Goal: Information Seeking & Learning: Learn about a topic

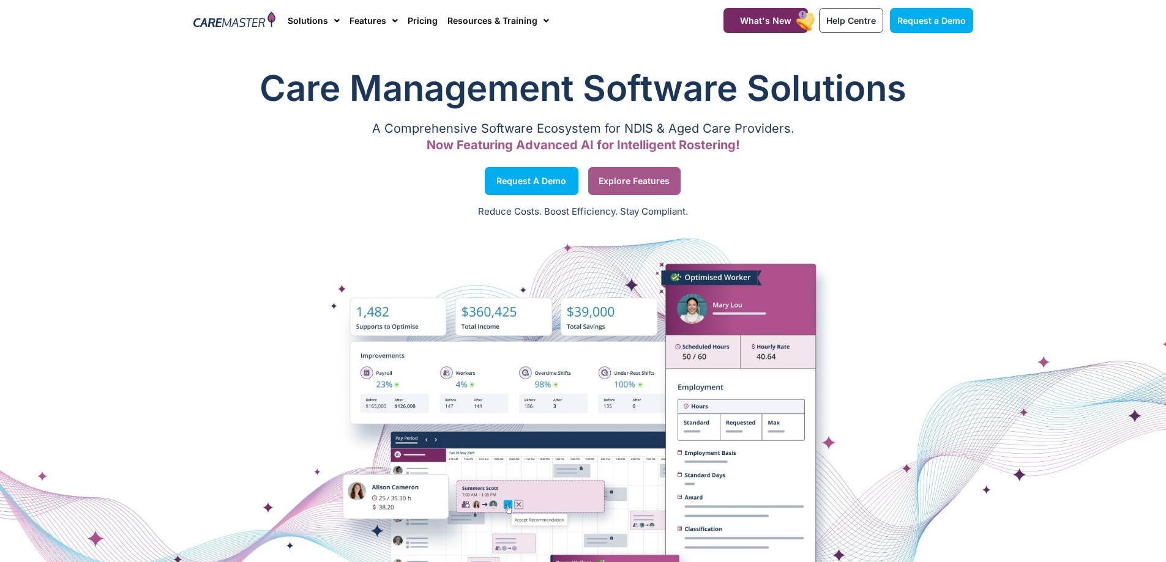
click at [630, 180] on span "Explore Features" at bounding box center [633, 181] width 71 height 6
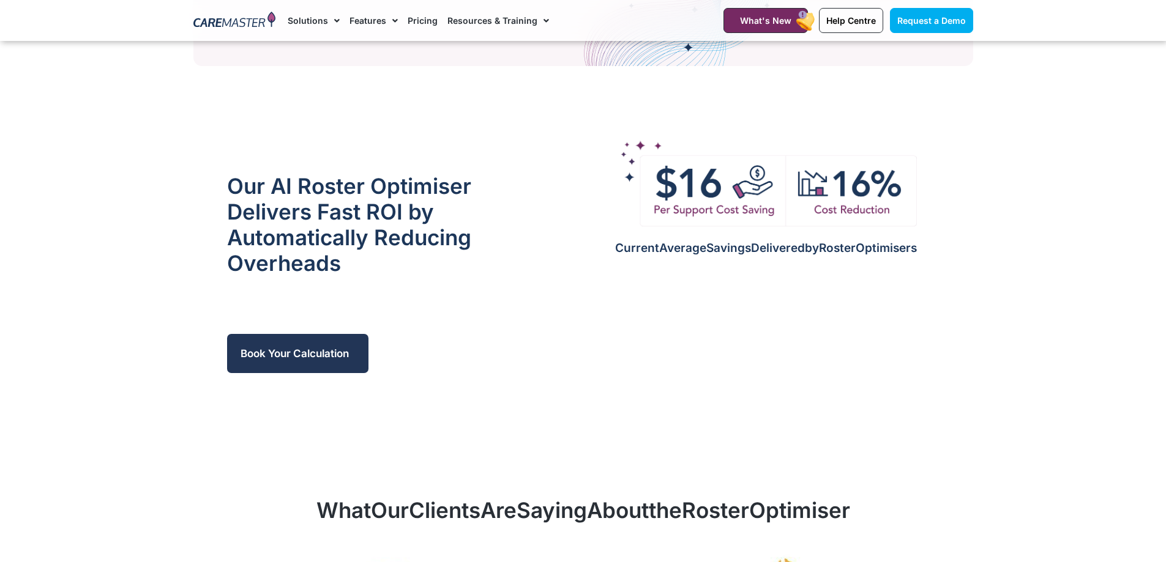
scroll to position [1407, 0]
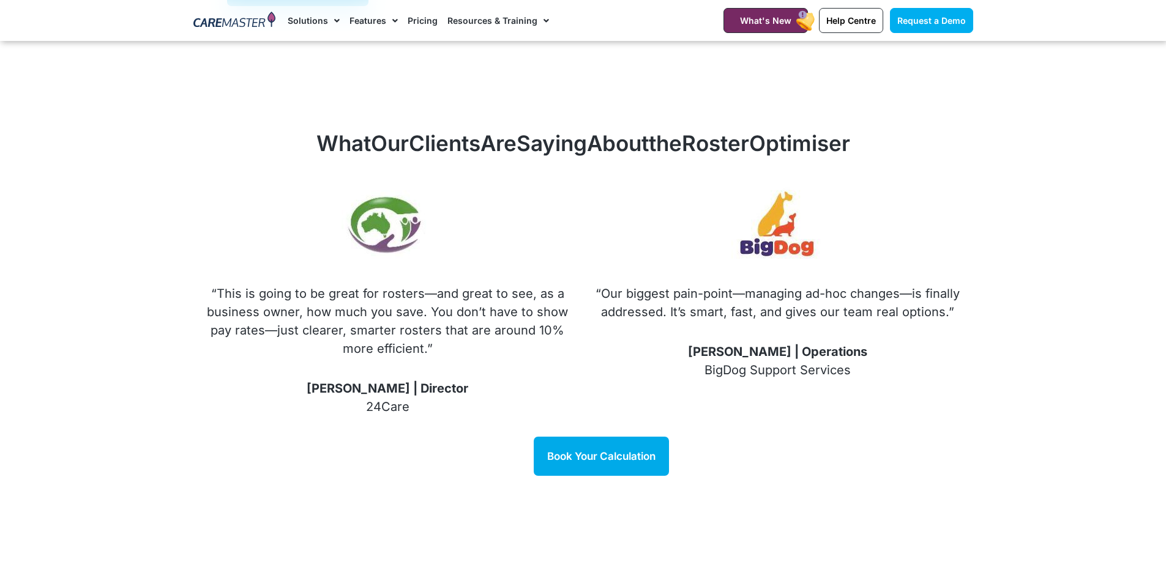
click at [418, 18] on link "Pricing" at bounding box center [422, 20] width 30 height 41
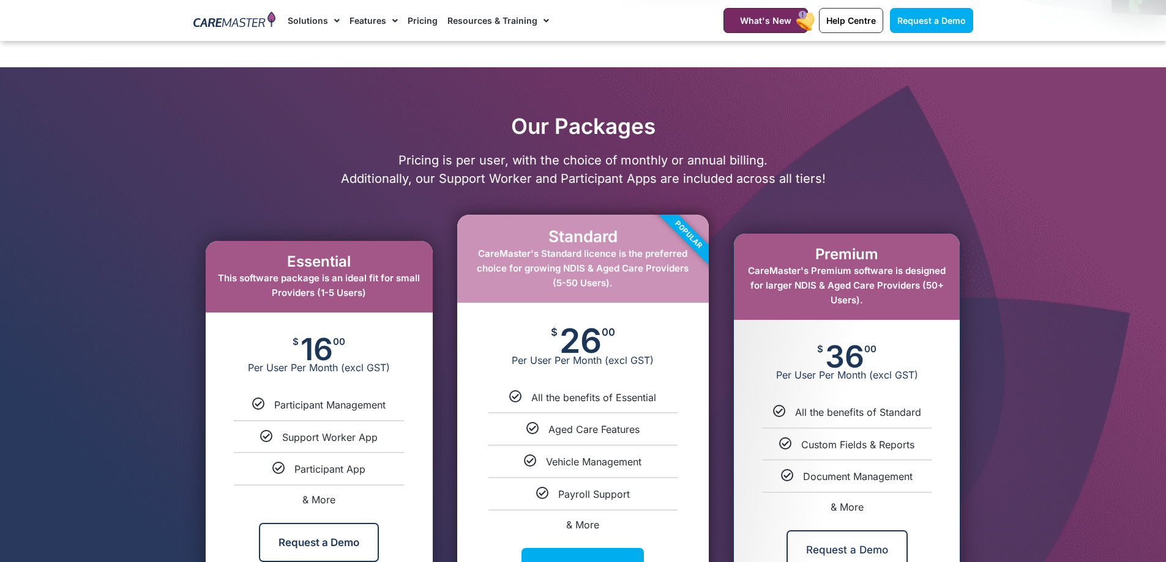
scroll to position [551, 0]
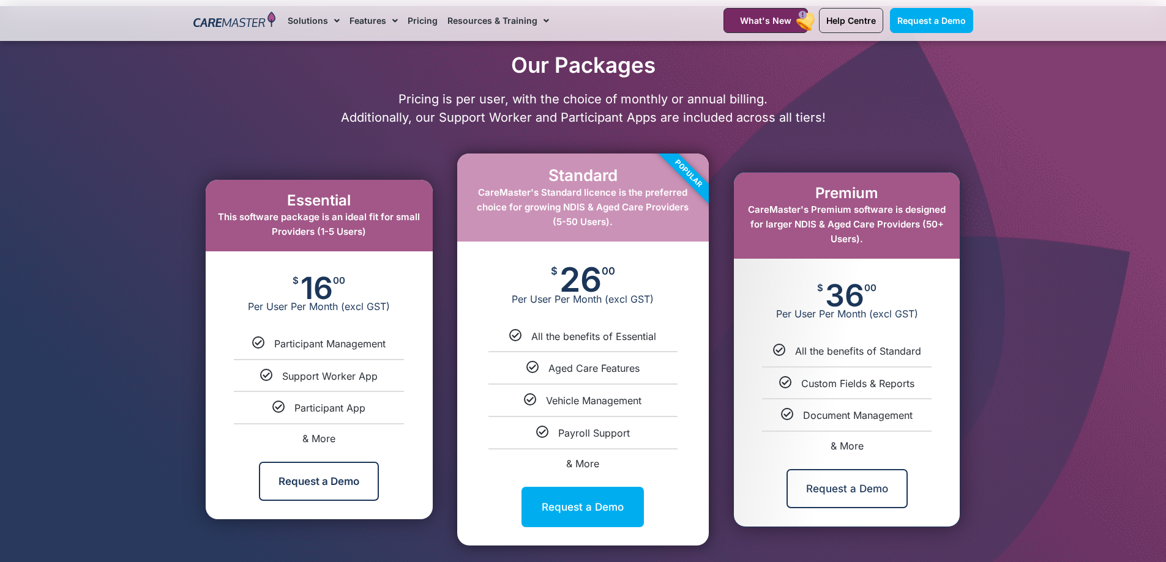
click at [321, 439] on span "& More" at bounding box center [318, 439] width 33 height 12
select select "***"
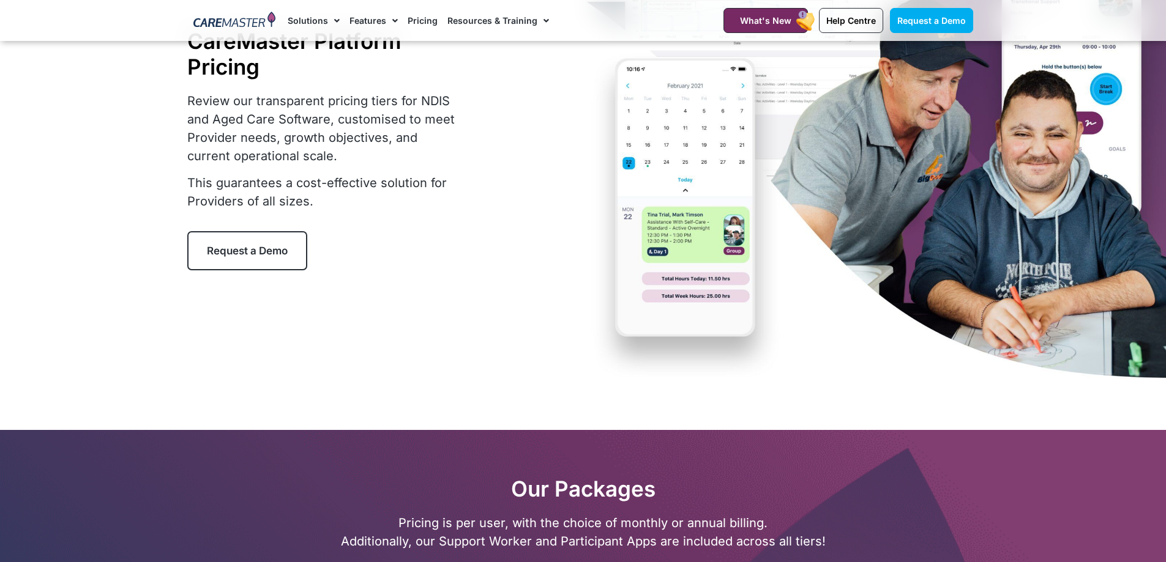
scroll to position [0, 0]
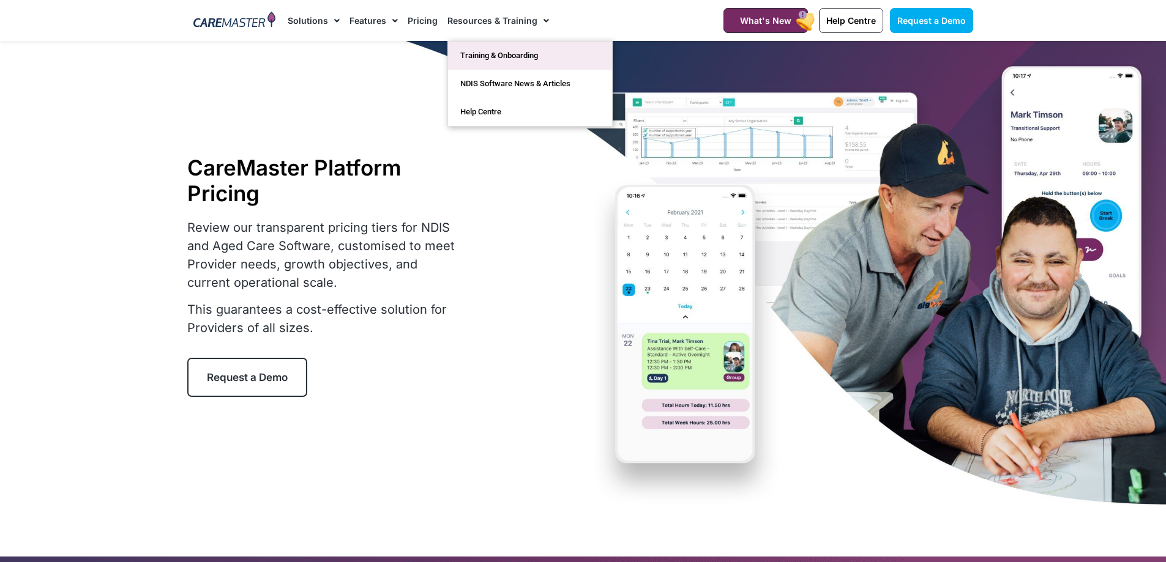
click at [475, 59] on link "Training & Onboarding" at bounding box center [530, 56] width 164 height 28
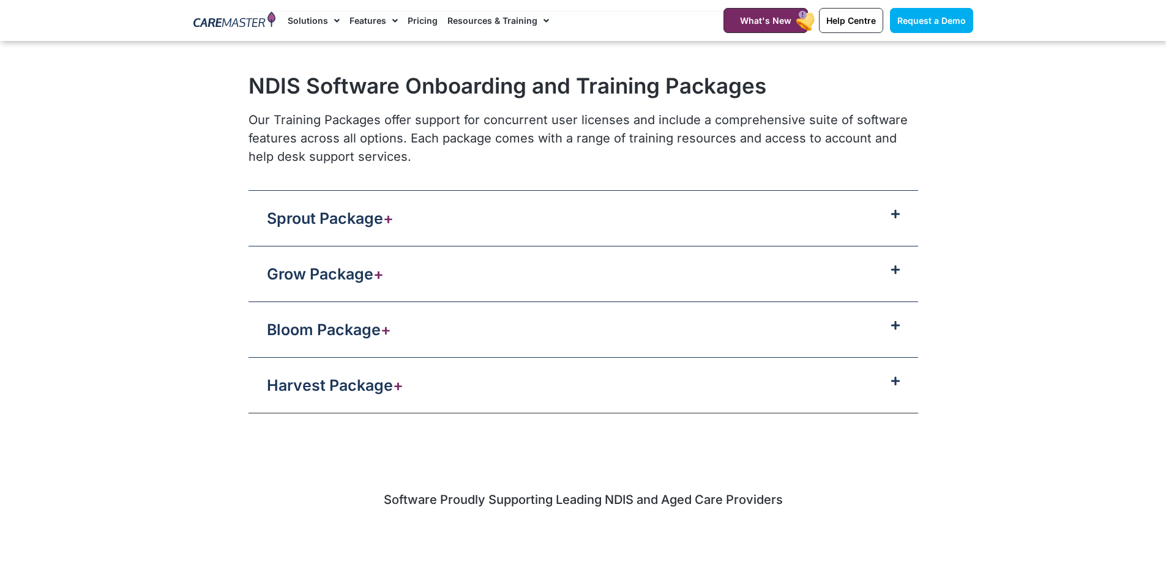
scroll to position [1224, 0]
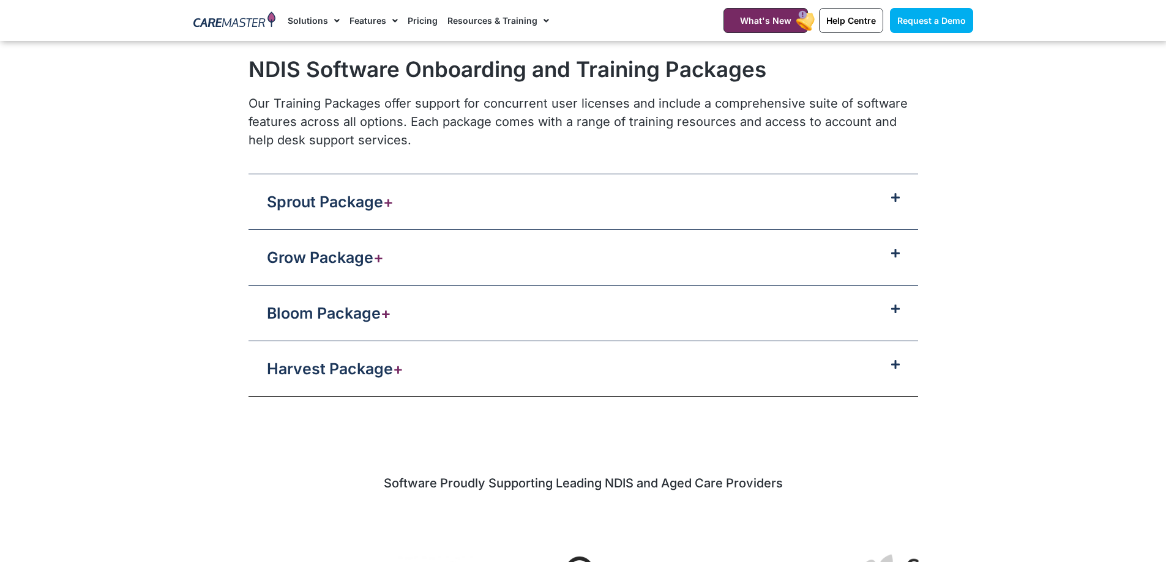
click at [404, 209] on div "Sprout Package +" at bounding box center [582, 201] width 669 height 55
click at [897, 198] on icon at bounding box center [895, 198] width 9 height 10
click at [344, 210] on link "Sprout Package +" at bounding box center [330, 202] width 127 height 18
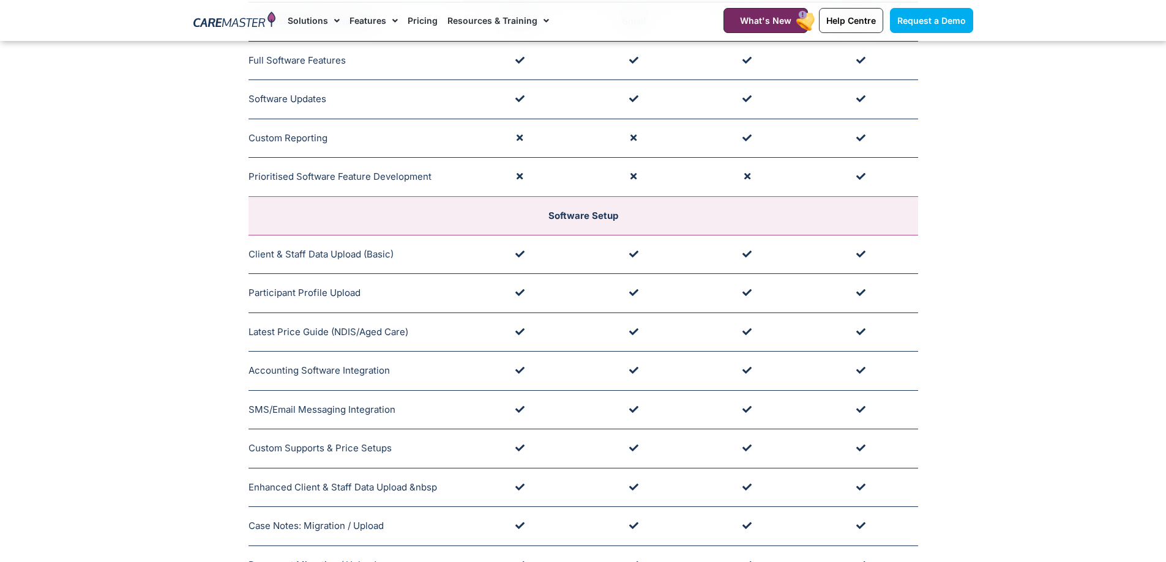
scroll to position [0, 0]
